Goal: Check status: Check status

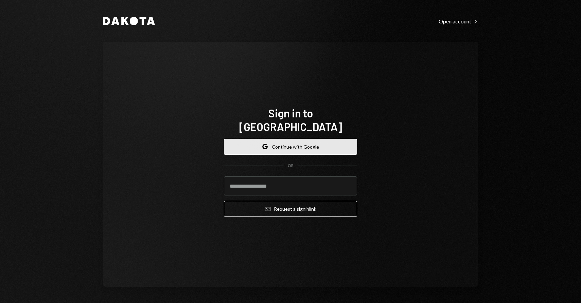
click at [275, 139] on button "Google Continue with Google" at bounding box center [290, 147] width 133 height 16
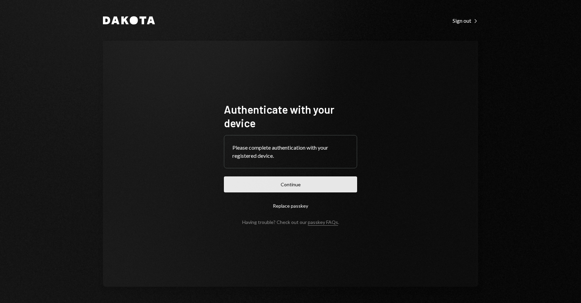
click at [289, 187] on button "Continue" at bounding box center [290, 185] width 133 height 16
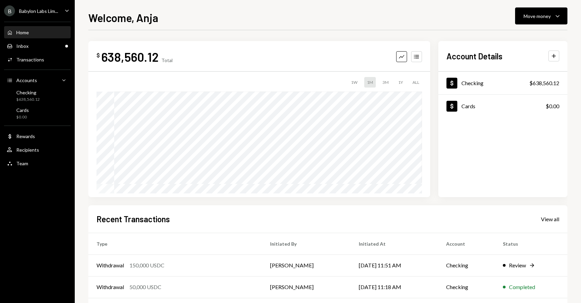
click at [50, 13] on div "Babylon Labs Lim..." at bounding box center [38, 11] width 39 height 6
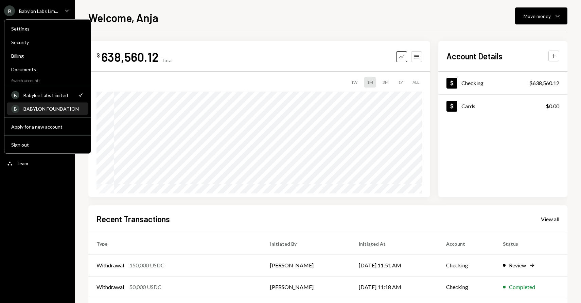
click at [41, 108] on div "BABYLON FOUNDATION" at bounding box center [53, 109] width 60 height 6
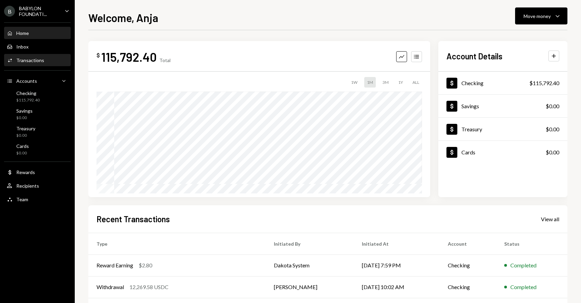
click at [39, 58] on div "Transactions" at bounding box center [30, 60] width 28 height 6
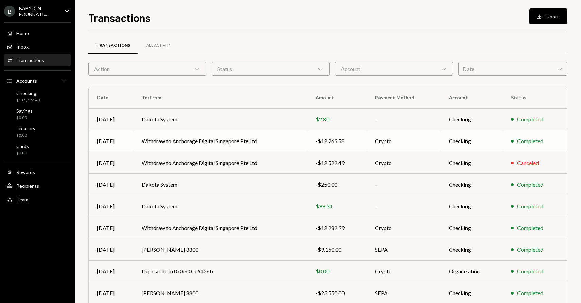
scroll to position [51, 0]
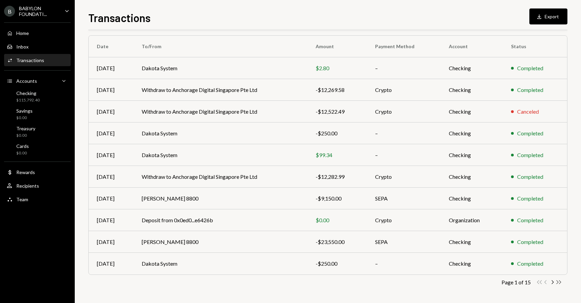
click at [561, 281] on icon "Double Arrow Right" at bounding box center [558, 282] width 6 height 6
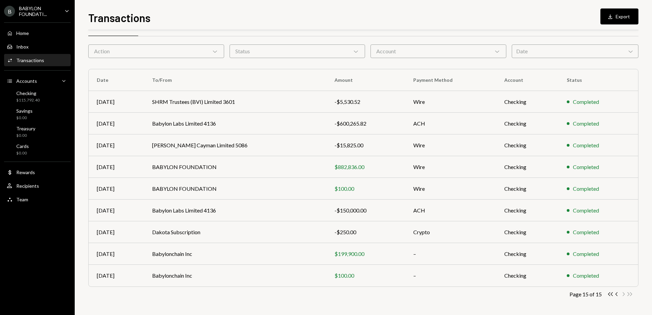
scroll to position [18, 0]
click at [209, 168] on td "BABYLON FOUNDATION" at bounding box center [235, 167] width 182 height 22
